Goal: Task Accomplishment & Management: Use online tool/utility

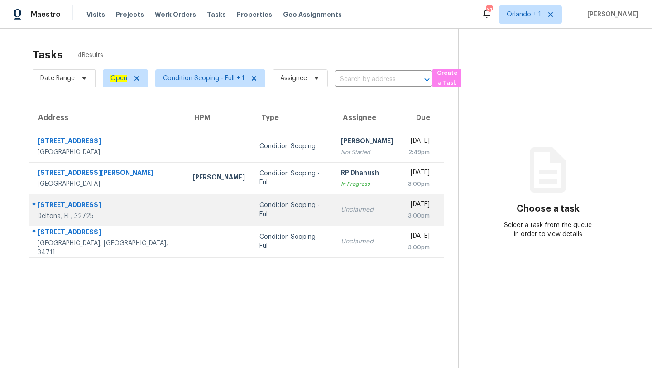
click at [334, 205] on td "Unclaimed" at bounding box center [367, 210] width 67 height 32
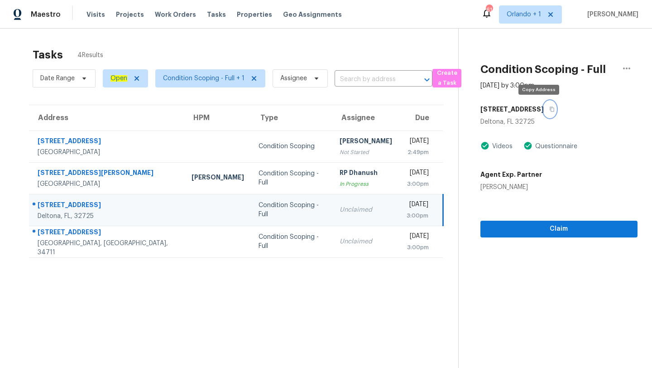
click at [549, 109] on icon "button" at bounding box center [551, 108] width 5 height 5
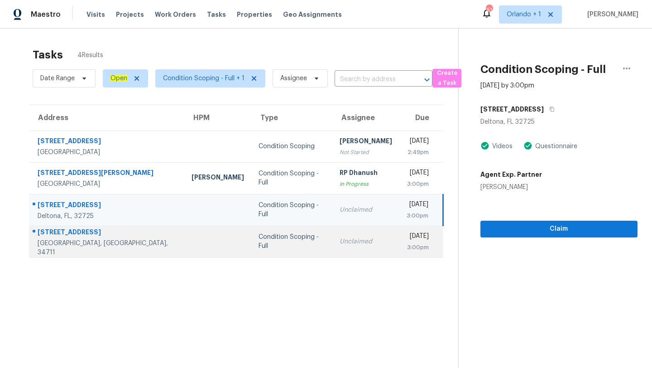
click at [340, 245] on div "Unclaimed" at bounding box center [366, 241] width 53 height 9
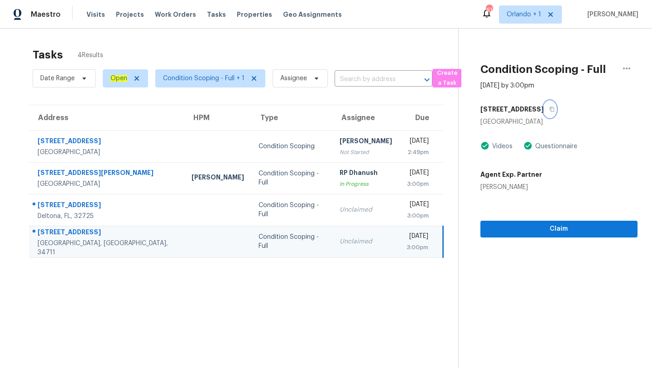
click at [550, 111] on button "button" at bounding box center [550, 109] width 12 height 16
click at [530, 10] on span "Orlando + 1" at bounding box center [524, 14] width 34 height 9
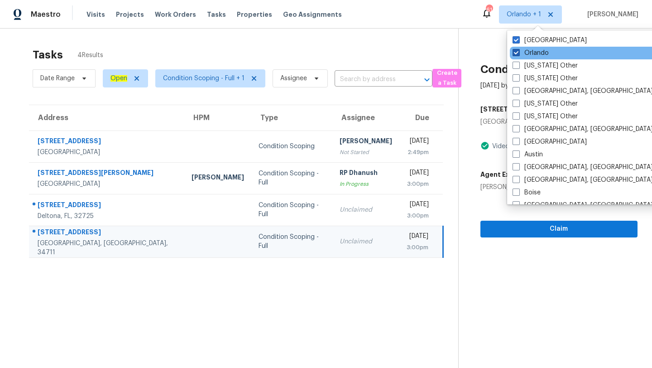
click at [531, 50] on label "Orlando" at bounding box center [531, 52] width 36 height 9
click at [519, 50] on input "Orlando" at bounding box center [516, 51] width 6 height 6
checkbox input "false"
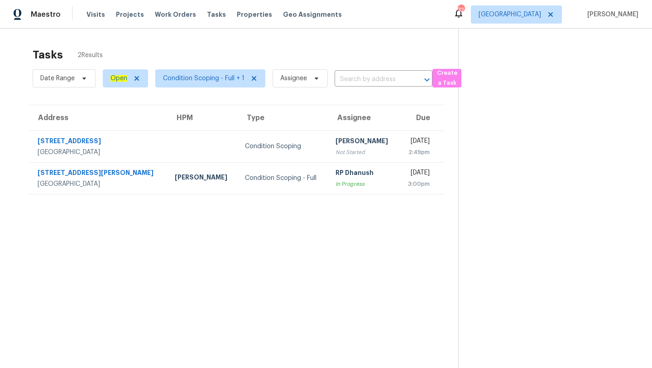
click at [351, 53] on div "Tasks 2 Results" at bounding box center [246, 55] width 426 height 24
click at [528, 13] on span "[GEOGRAPHIC_DATA]" at bounding box center [510, 14] width 63 height 9
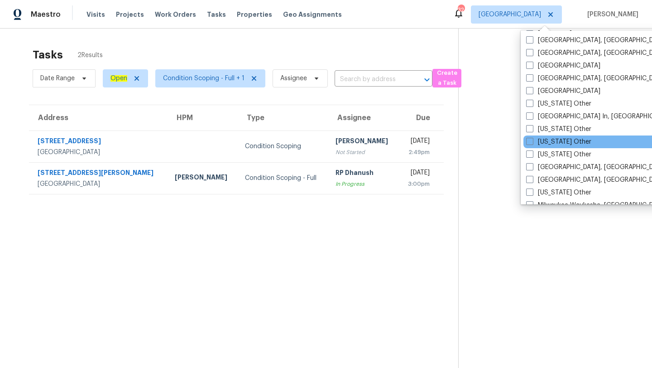
scroll to position [674, 0]
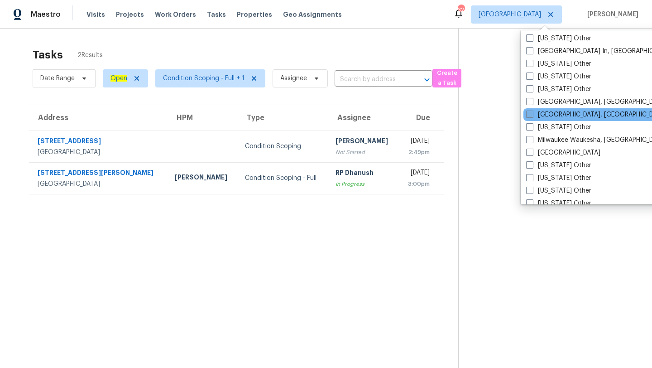
click at [542, 115] on label "[GEOGRAPHIC_DATA], [GEOGRAPHIC_DATA]" at bounding box center [596, 114] width 140 height 9
click at [532, 115] on input "[GEOGRAPHIC_DATA], [GEOGRAPHIC_DATA]" at bounding box center [529, 113] width 6 height 6
checkbox input "true"
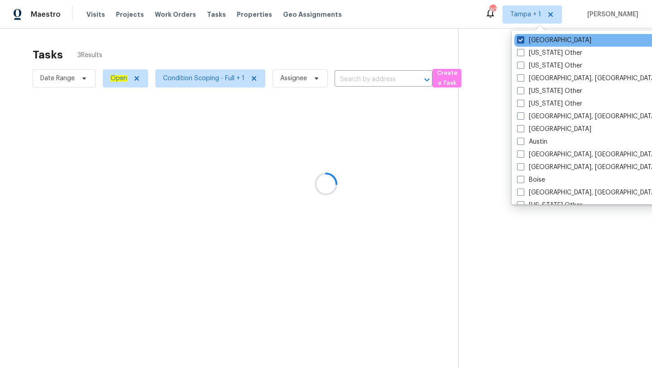
click at [537, 40] on label "[GEOGRAPHIC_DATA]" at bounding box center [554, 40] width 74 height 9
click at [523, 40] on input "[GEOGRAPHIC_DATA]" at bounding box center [520, 39] width 6 height 6
checkbox input "false"
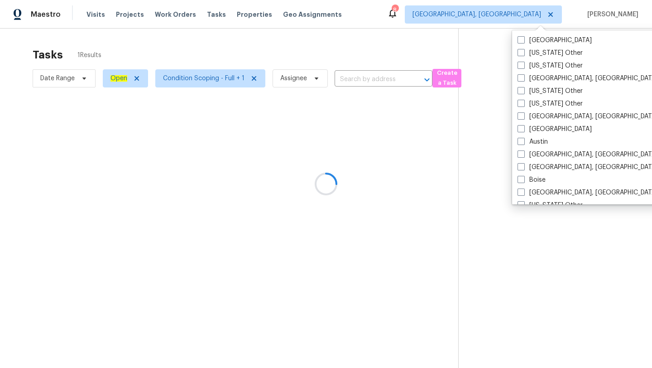
click at [400, 56] on div at bounding box center [326, 184] width 652 height 368
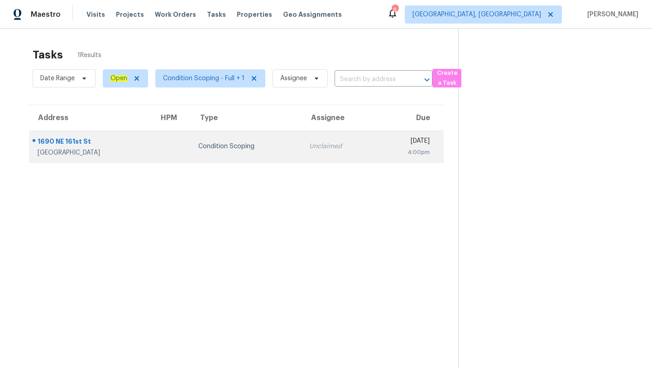
click at [330, 156] on td "Unclaimed" at bounding box center [339, 146] width 74 height 32
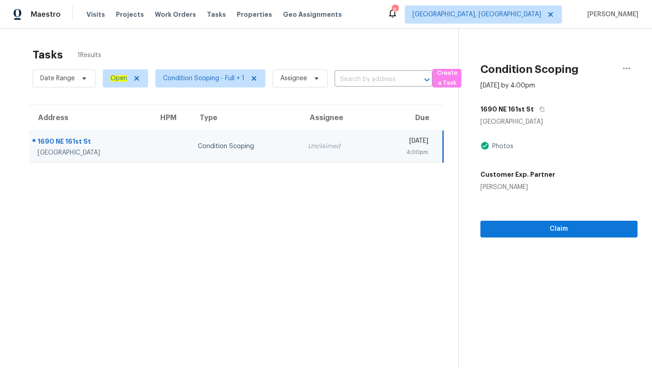
click at [540, 106] on button "button" at bounding box center [540, 109] width 12 height 16
click at [524, 15] on span "[GEOGRAPHIC_DATA], [GEOGRAPHIC_DATA]" at bounding box center [477, 14] width 129 height 9
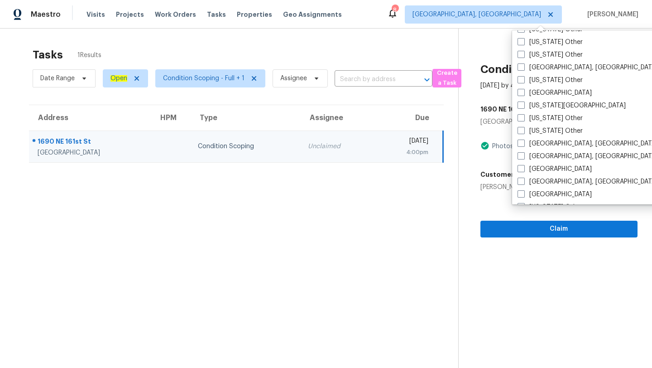
scroll to position [479, 0]
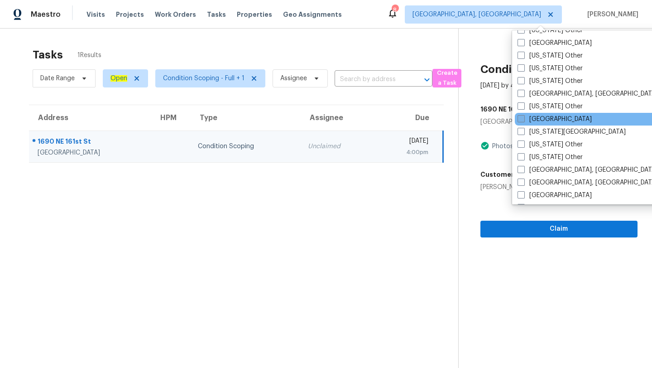
click at [532, 118] on label "[GEOGRAPHIC_DATA]" at bounding box center [555, 119] width 74 height 9
click at [524, 118] on input "[GEOGRAPHIC_DATA]" at bounding box center [521, 118] width 6 height 6
checkbox input "true"
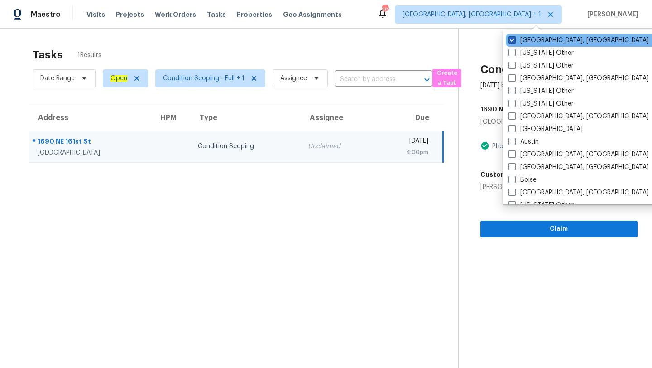
click at [533, 42] on label "[GEOGRAPHIC_DATA], [GEOGRAPHIC_DATA]" at bounding box center [579, 40] width 140 height 9
click at [515, 42] on input "[GEOGRAPHIC_DATA], [GEOGRAPHIC_DATA]" at bounding box center [512, 39] width 6 height 6
checkbox input "false"
